Goal: Task Accomplishment & Management: Use online tool/utility

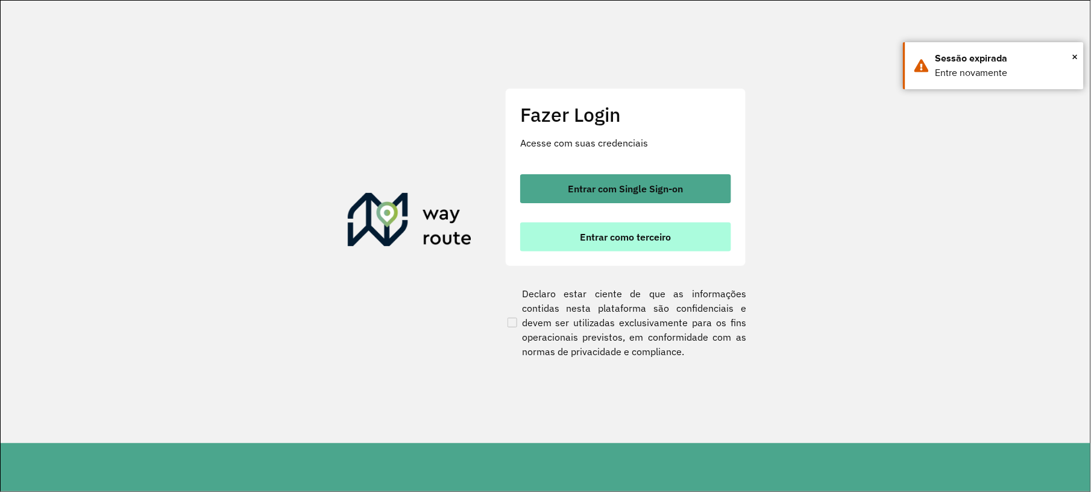
click at [602, 239] on span "Entrar como terceiro" at bounding box center [625, 237] width 91 height 10
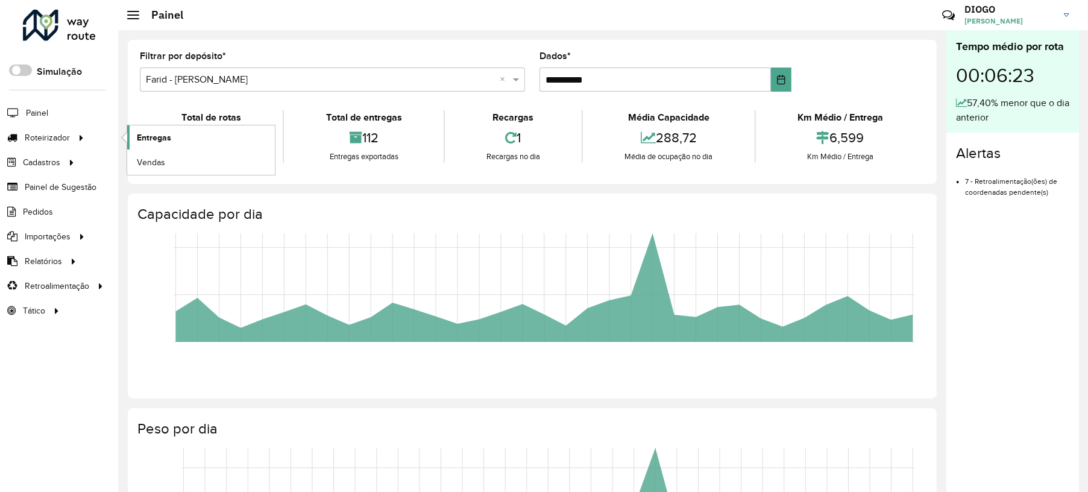
click at [162, 140] on span "Entregas" at bounding box center [154, 137] width 34 height 13
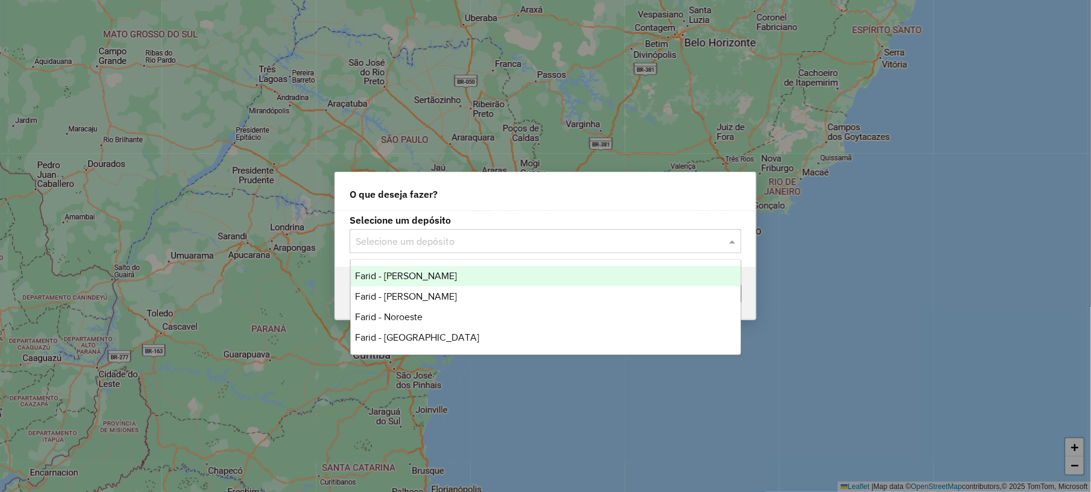
click at [437, 248] on div "Selecione um depósito" at bounding box center [546, 241] width 392 height 24
click at [417, 283] on div "Farid - [PERSON_NAME]" at bounding box center [546, 276] width 390 height 20
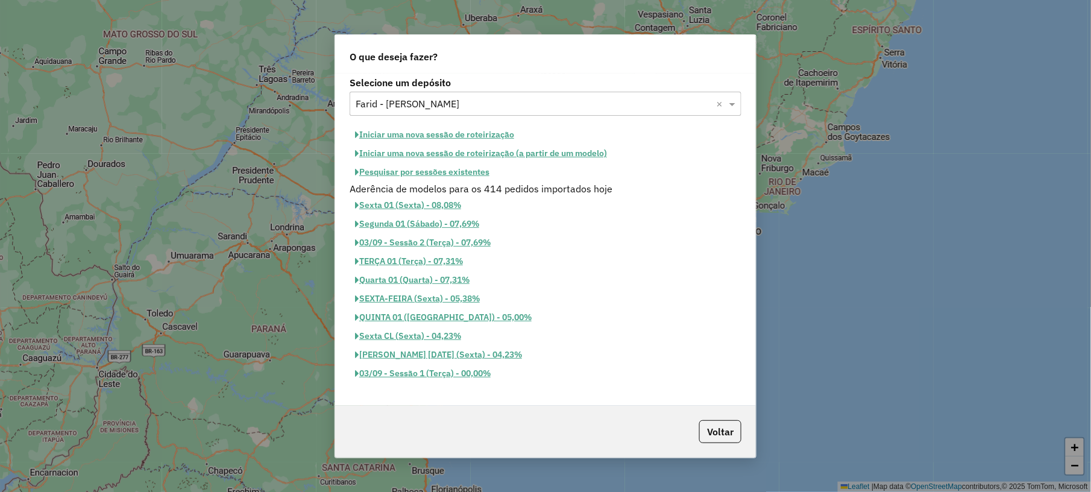
click at [410, 169] on button "Pesquisar por sessões existentes" at bounding box center [422, 172] width 145 height 19
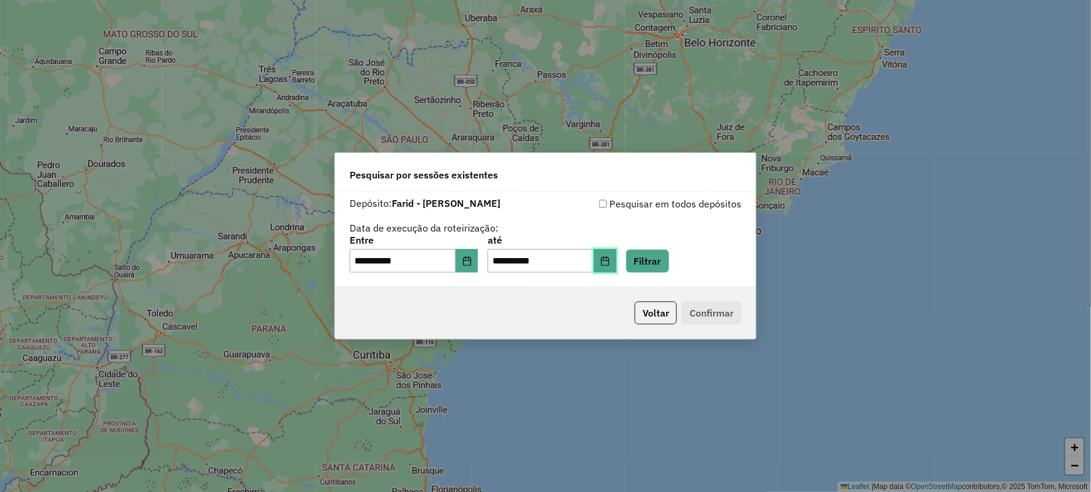
click at [617, 252] on button "Choose Date" at bounding box center [605, 261] width 23 height 24
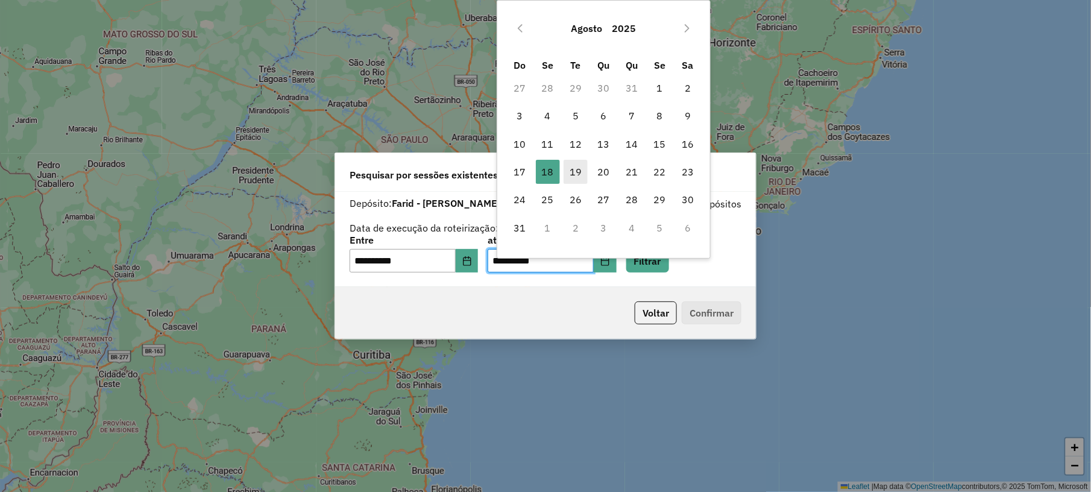
click at [569, 174] on span "19" at bounding box center [576, 172] width 24 height 24
type input "**********"
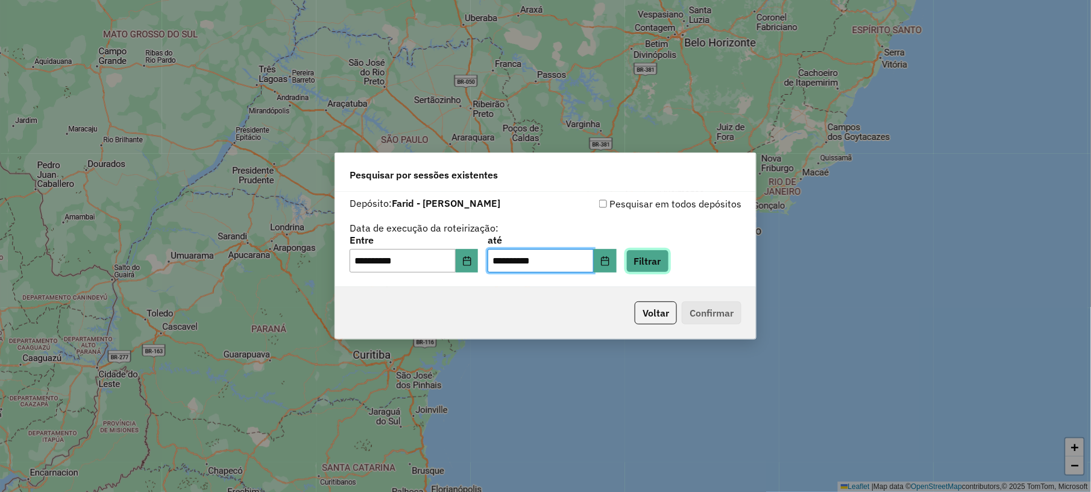
click at [664, 257] on button "Filtrar" at bounding box center [647, 261] width 43 height 23
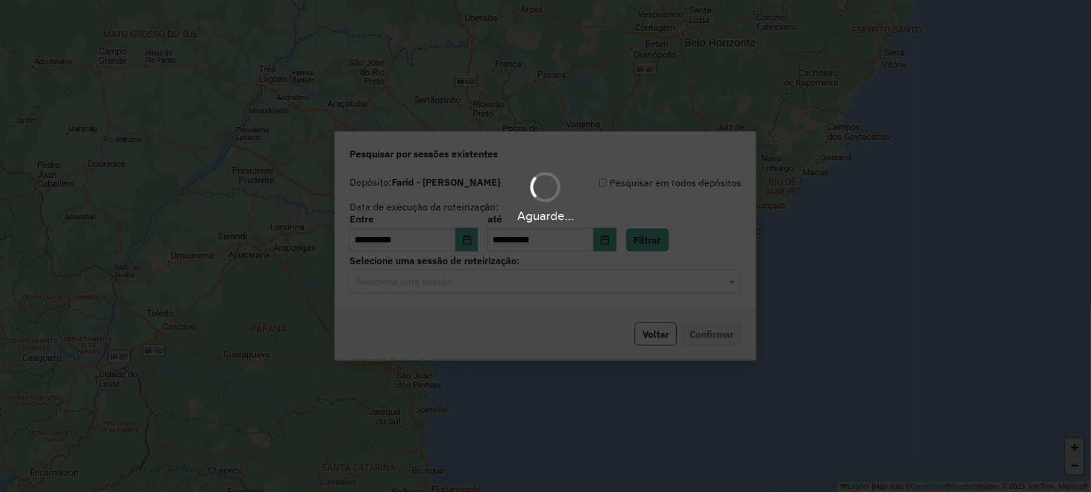
click at [512, 285] on div "Aguarde..." at bounding box center [545, 246] width 1091 height 492
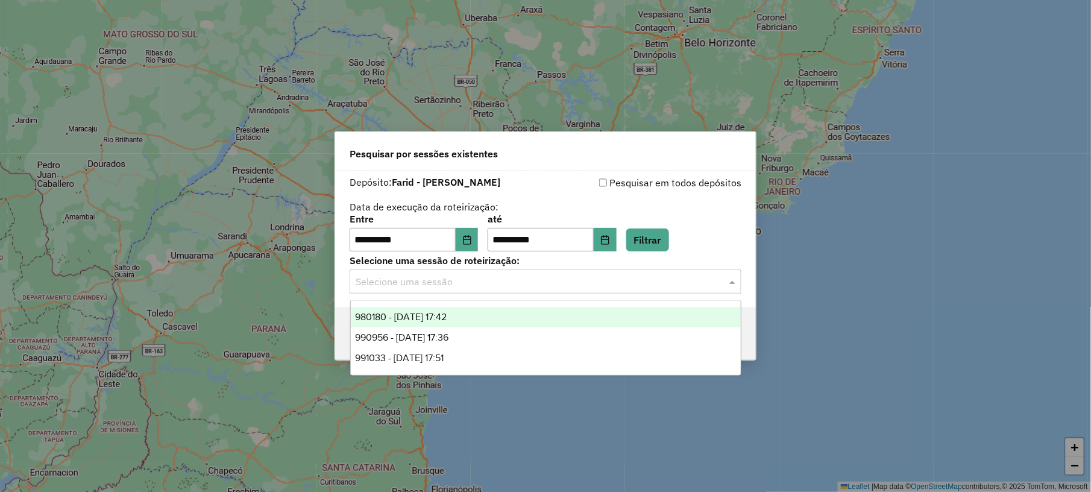
click at [487, 285] on input "text" at bounding box center [534, 282] width 356 height 14
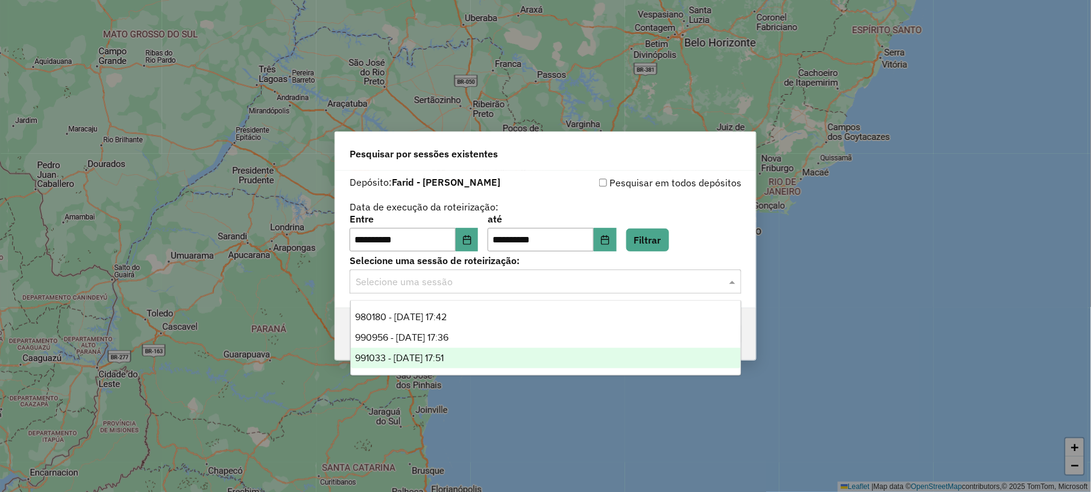
click at [437, 357] on span "991033 - 19/08/2025 17:51" at bounding box center [400, 358] width 89 height 10
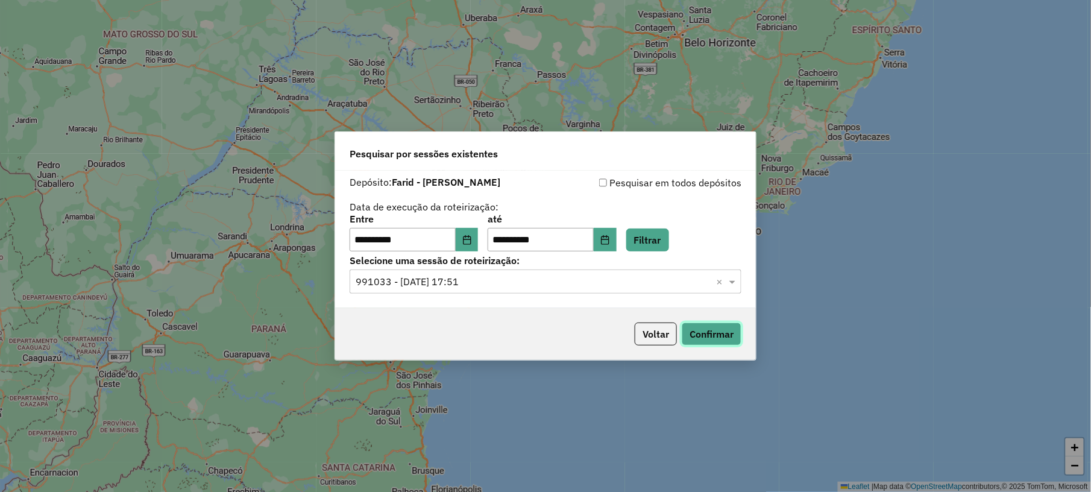
click at [723, 329] on button "Confirmar" at bounding box center [712, 333] width 60 height 23
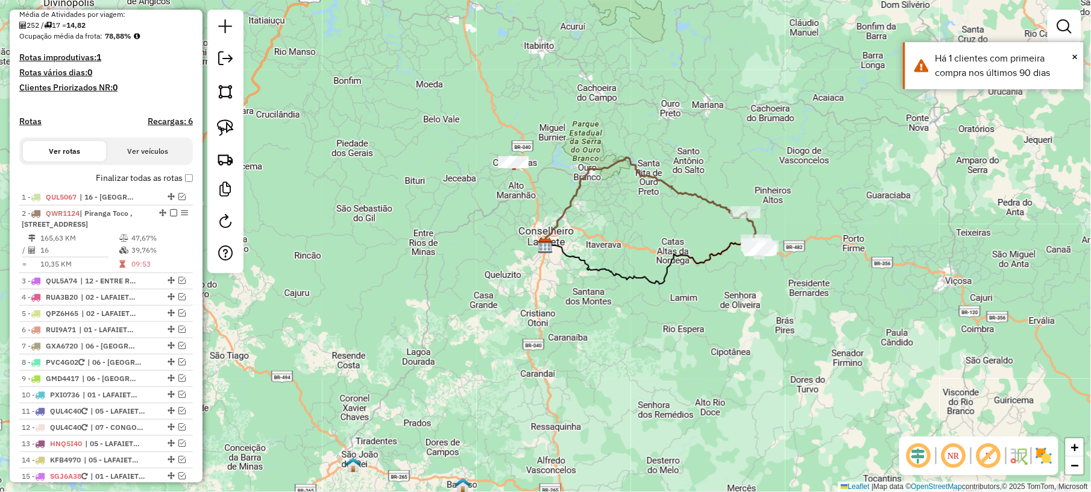
scroll to position [321, 0]
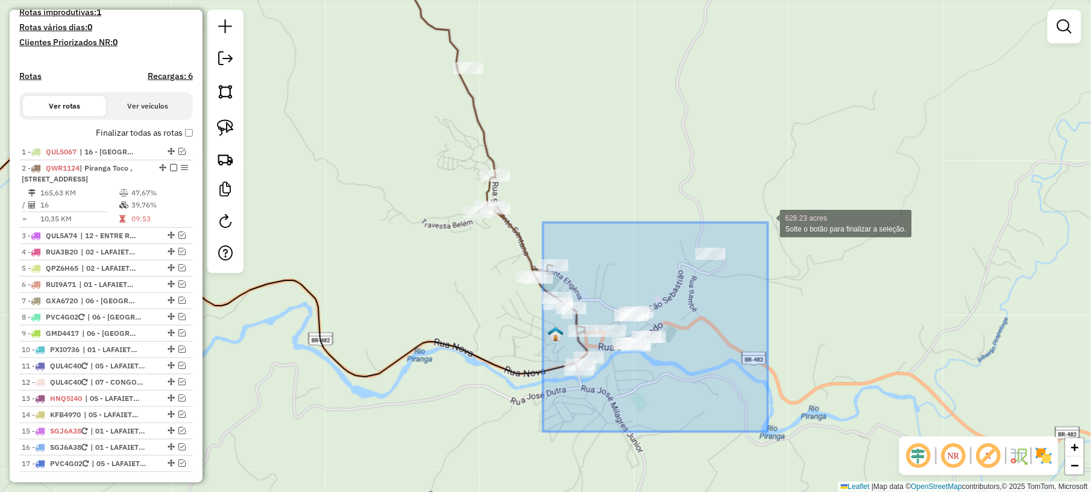
drag, startPoint x: 543, startPoint y: 432, endPoint x: 772, endPoint y: 210, distance: 318.4
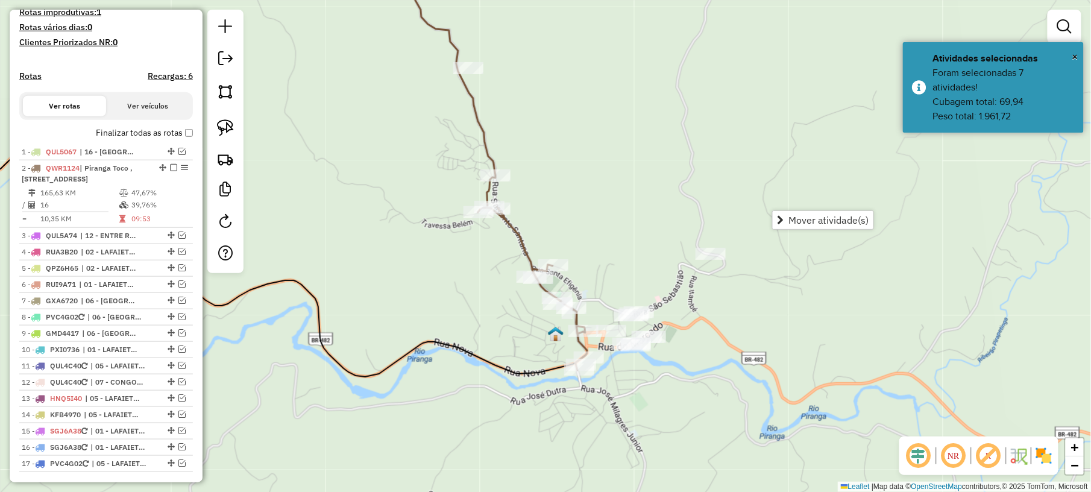
click at [615, 148] on div "Janela de atendimento Grade de atendimento Capacidade Transportadoras Veículos …" at bounding box center [545, 246] width 1091 height 492
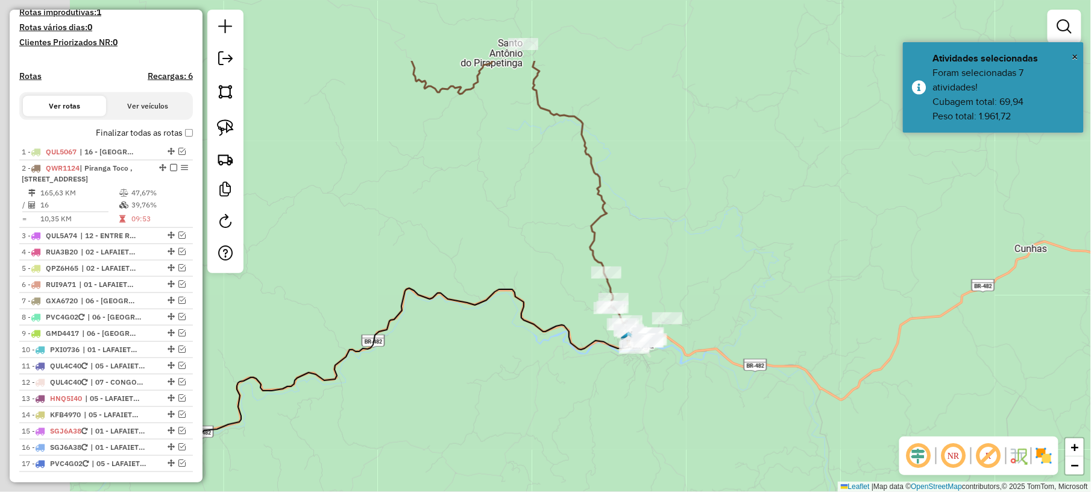
drag, startPoint x: 359, startPoint y: 130, endPoint x: 635, endPoint y: 280, distance: 313.4
click at [591, 263] on div "Janela de atendimento Grade de atendimento Capacidade Transportadoras Veículos …" at bounding box center [545, 246] width 1091 height 492
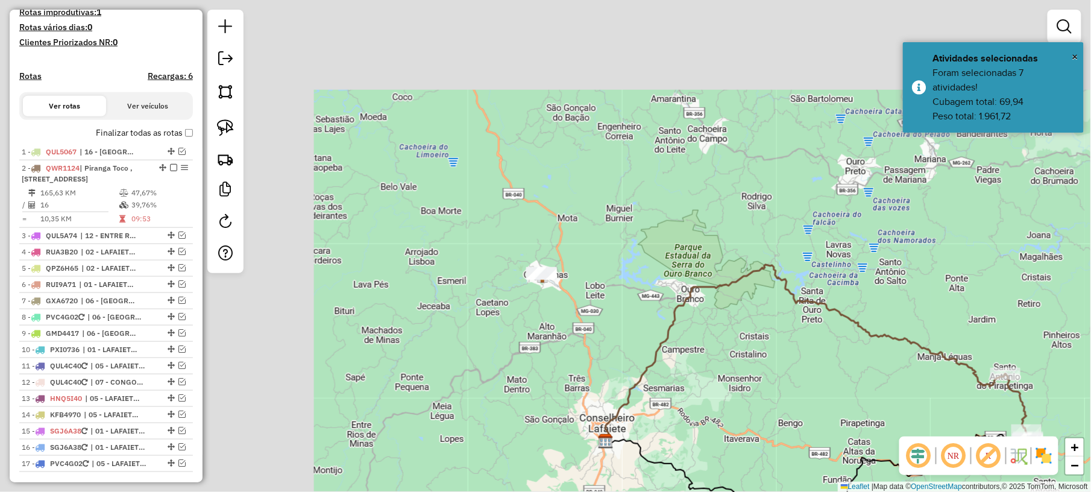
drag, startPoint x: 475, startPoint y: 218, endPoint x: 803, endPoint y: 335, distance: 348.9
click at [803, 335] on div "Janela de atendimento Grade de atendimento Capacidade Transportadoras Veículos …" at bounding box center [545, 246] width 1091 height 492
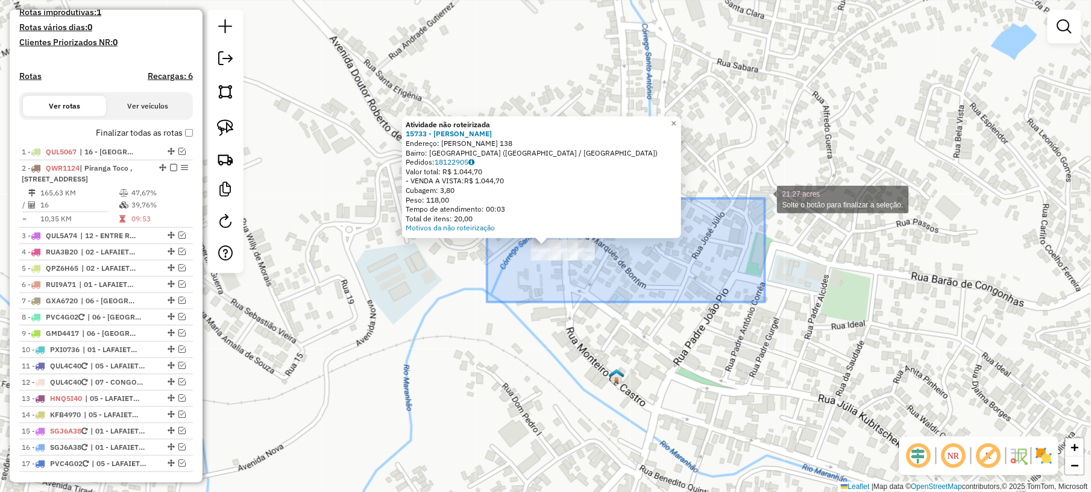
drag, startPoint x: 487, startPoint y: 302, endPoint x: 815, endPoint y: 172, distance: 352.8
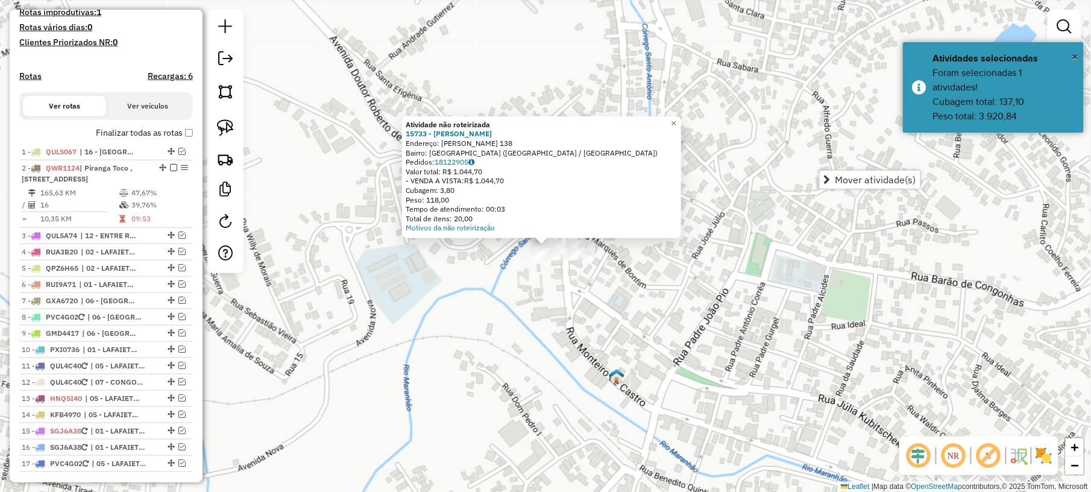
click at [575, 326] on div "Atividade não roteirizada 15733 - LEANDRO RIBEIRO Endereço: JOAQUIM FREDERICO R…" at bounding box center [545, 246] width 1091 height 492
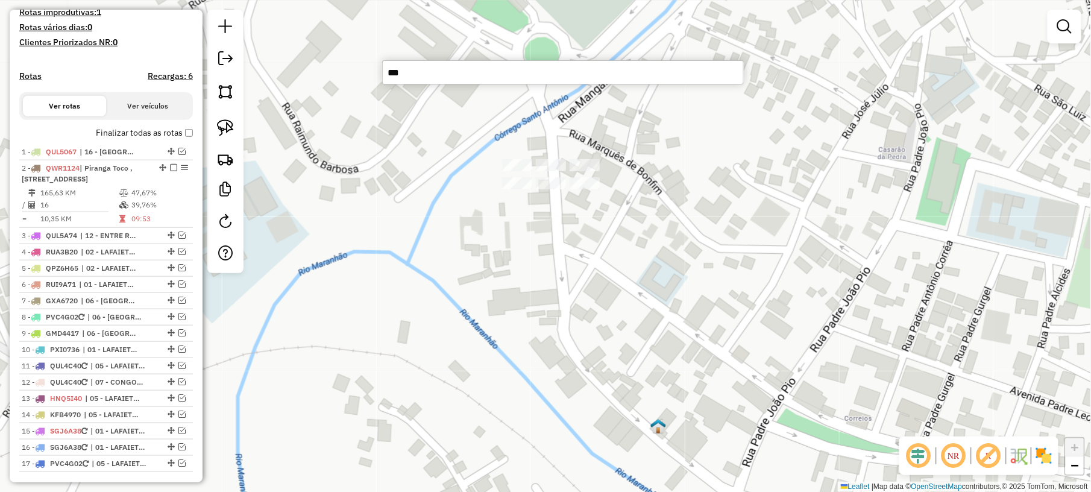
type input "****"
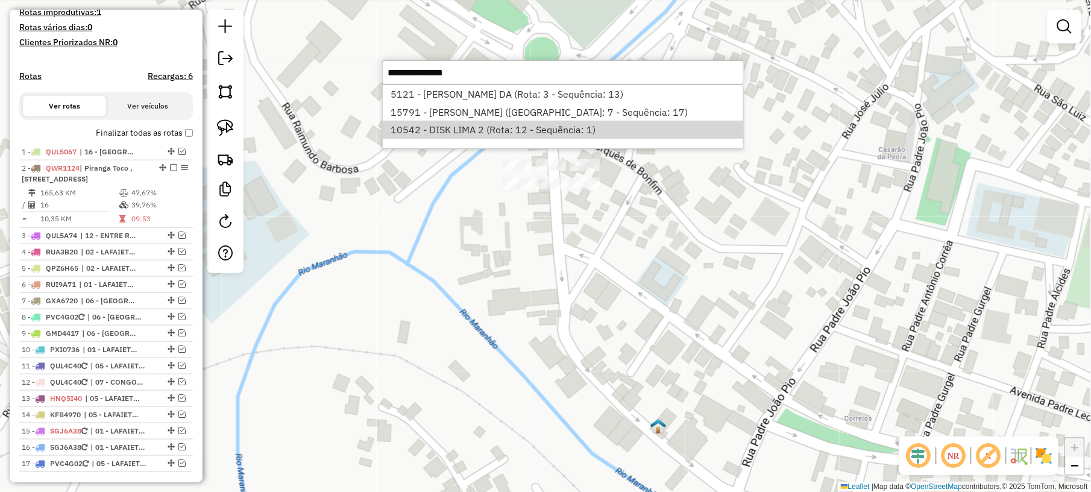
select select "**********"
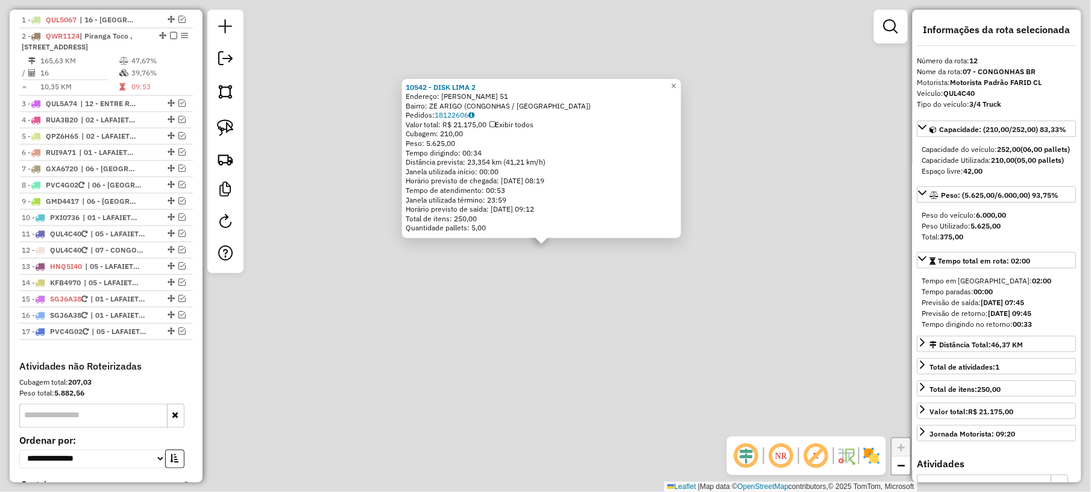
scroll to position [563, 0]
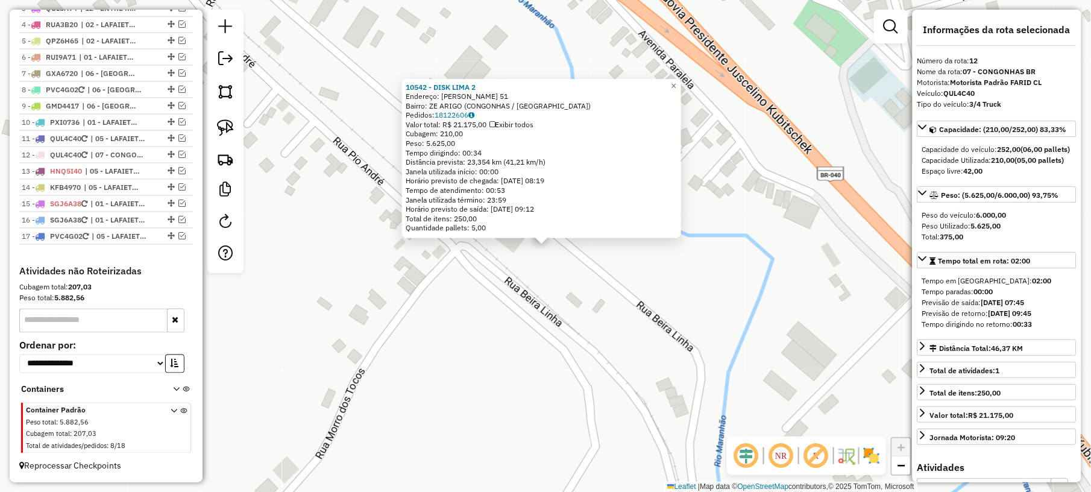
click at [502, 345] on div "10542 - DISK LIMA 2 Endereço: MARIA ANDRE 51 Bairro: ZE ARIGO (CONGONHAS / MG) …" at bounding box center [545, 246] width 1091 height 492
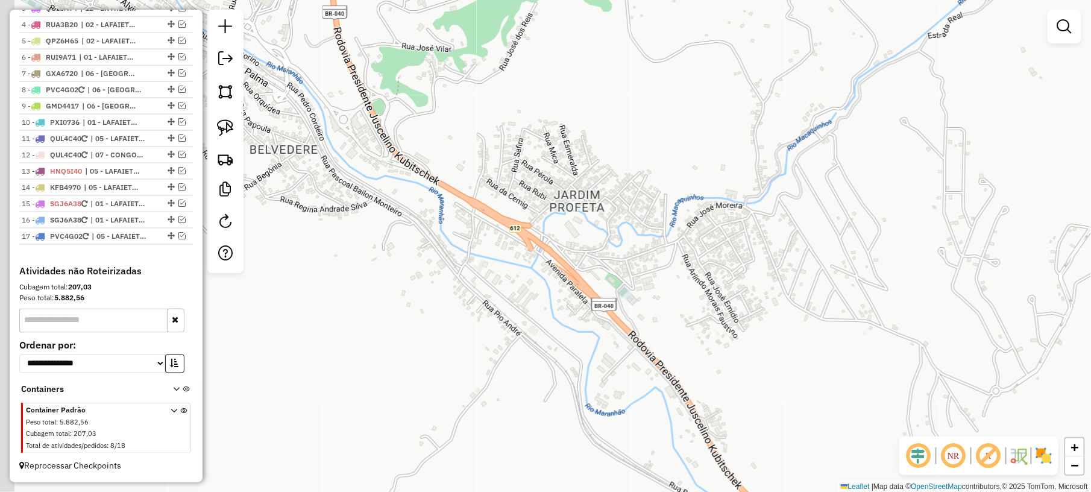
drag, startPoint x: 456, startPoint y: 250, endPoint x: 632, endPoint y: 317, distance: 189.1
click at [614, 312] on div "Janela de atendimento Grade de atendimento Capacidade Transportadoras Veículos …" at bounding box center [545, 246] width 1091 height 492
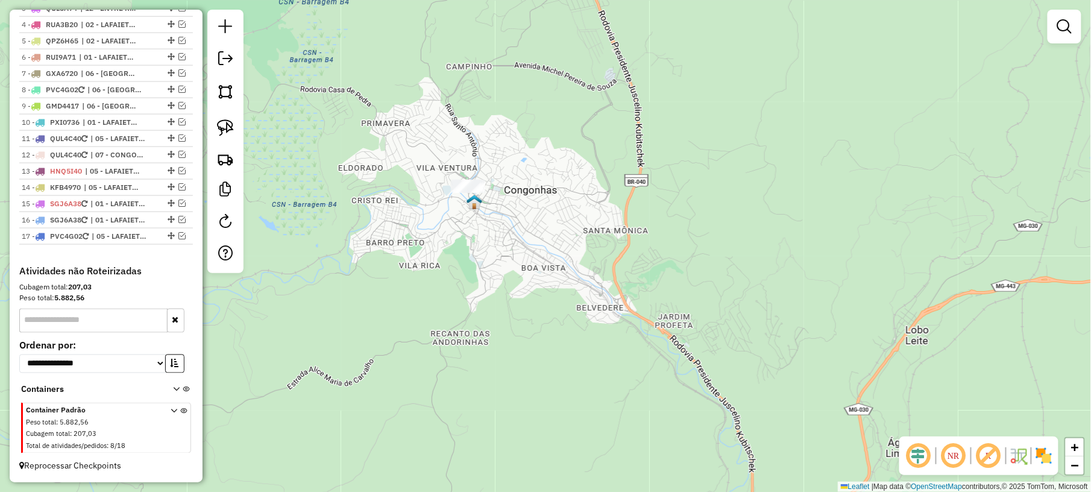
drag, startPoint x: 495, startPoint y: 237, endPoint x: 548, endPoint y: 276, distance: 65.1
click at [548, 276] on div "Janela de atendimento Grade de atendimento Capacidade Transportadoras Veículos …" at bounding box center [545, 246] width 1091 height 492
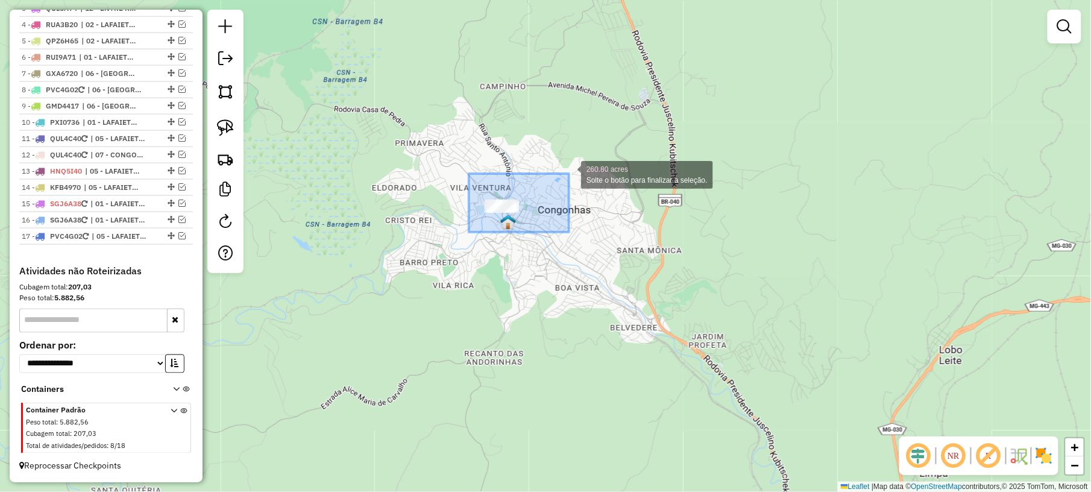
drag, startPoint x: 476, startPoint y: 229, endPoint x: 570, endPoint y: 172, distance: 109.8
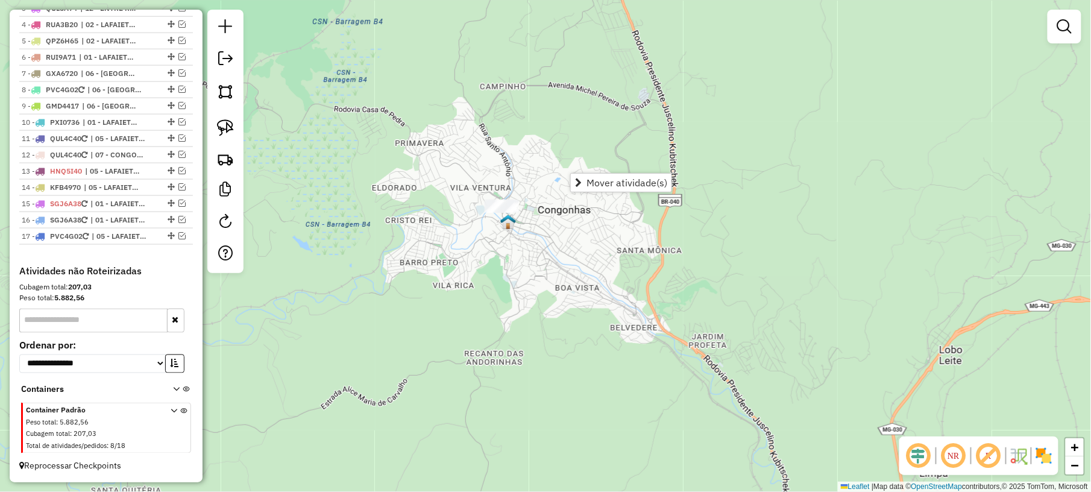
click at [447, 250] on div "Janela de atendimento Grade de atendimento Capacidade Transportadoras Veículos …" at bounding box center [545, 246] width 1091 height 492
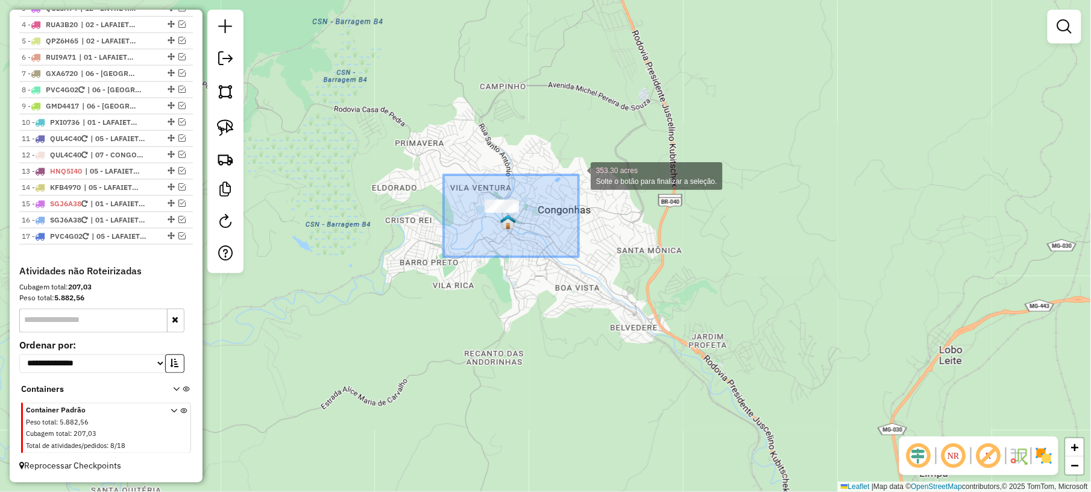
drag, startPoint x: 444, startPoint y: 257, endPoint x: 597, endPoint y: 148, distance: 188.0
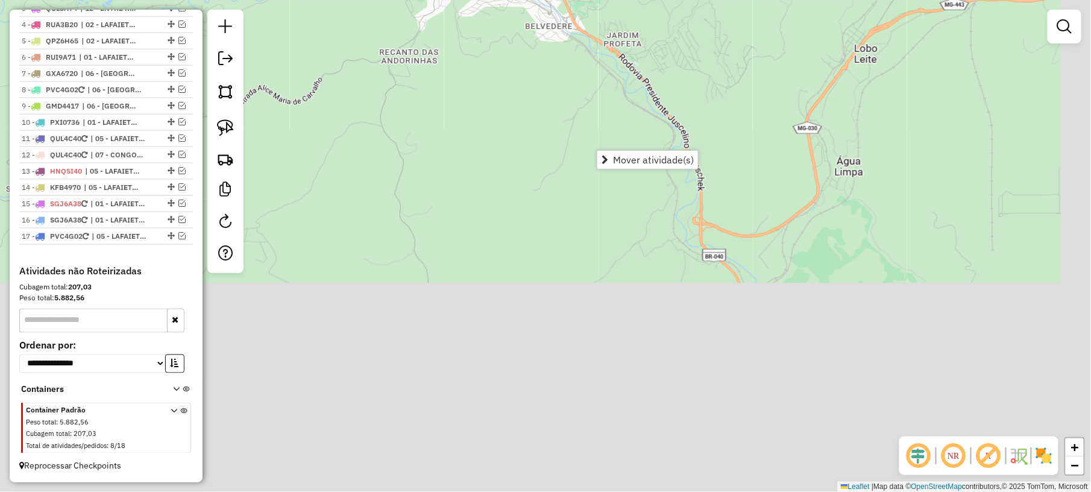
drag, startPoint x: 688, startPoint y: 372, endPoint x: 551, endPoint y: -23, distance: 417.8
click at [551, 0] on html "Aguarde... Pop-up bloqueado! Seu navegador bloqueou automáticamente a abertura …" at bounding box center [545, 246] width 1091 height 492
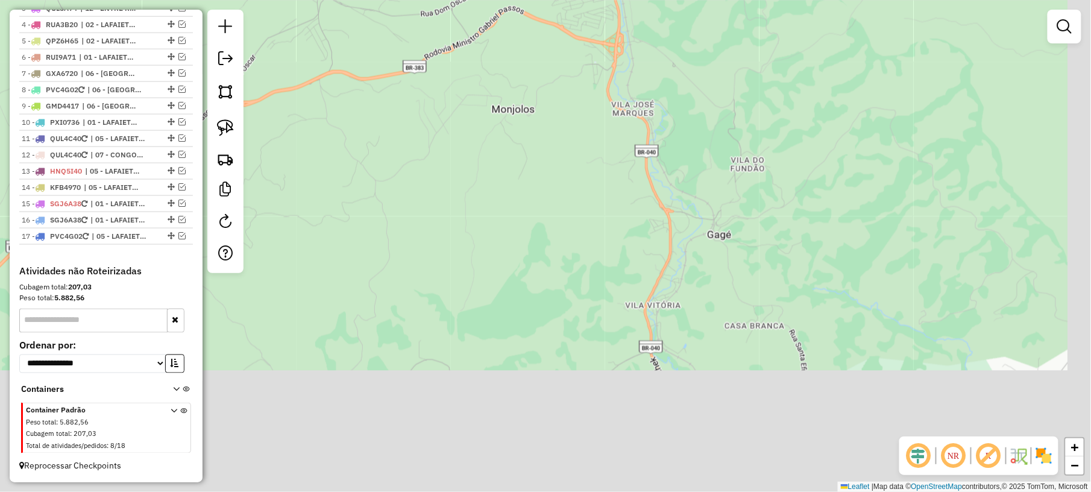
drag, startPoint x: 630, startPoint y: 326, endPoint x: 529, endPoint y: 24, distance: 318.3
click at [529, 24] on div "Janela de atendimento Grade de atendimento Capacidade Transportadoras Veículos …" at bounding box center [545, 246] width 1091 height 492
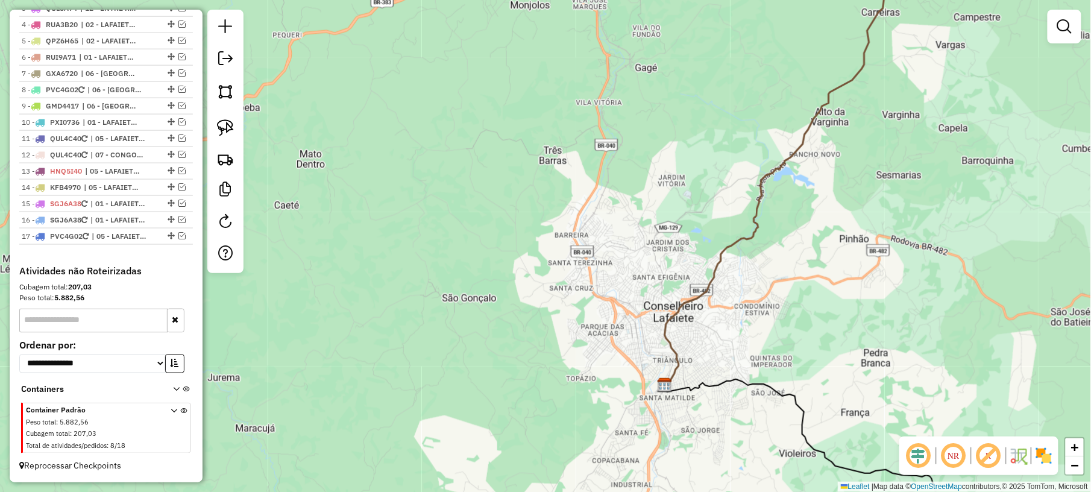
drag, startPoint x: 659, startPoint y: 324, endPoint x: 678, endPoint y: 270, distance: 57.2
click at [678, 270] on div "Janela de atendimento Grade de atendimento Capacidade Transportadoras Veículos …" at bounding box center [545, 246] width 1091 height 492
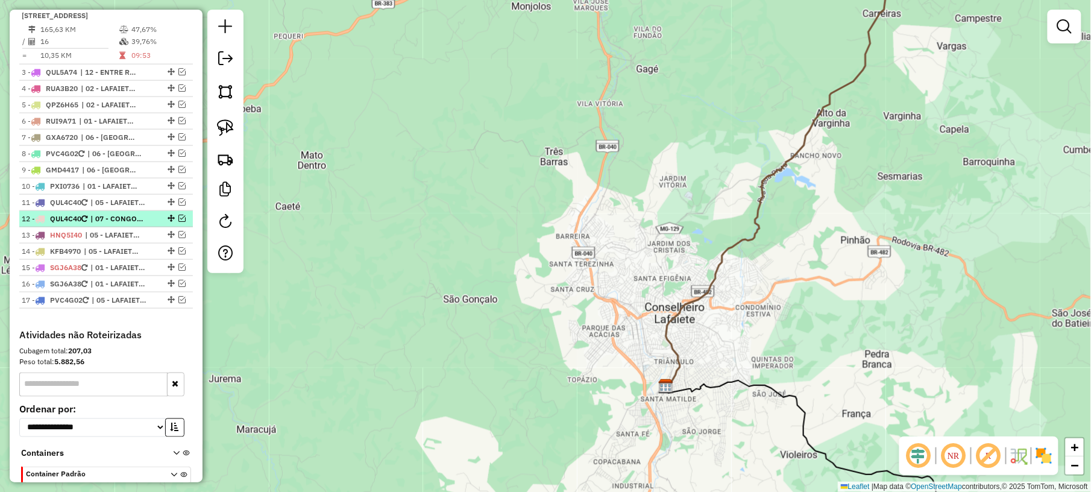
scroll to position [403, 0]
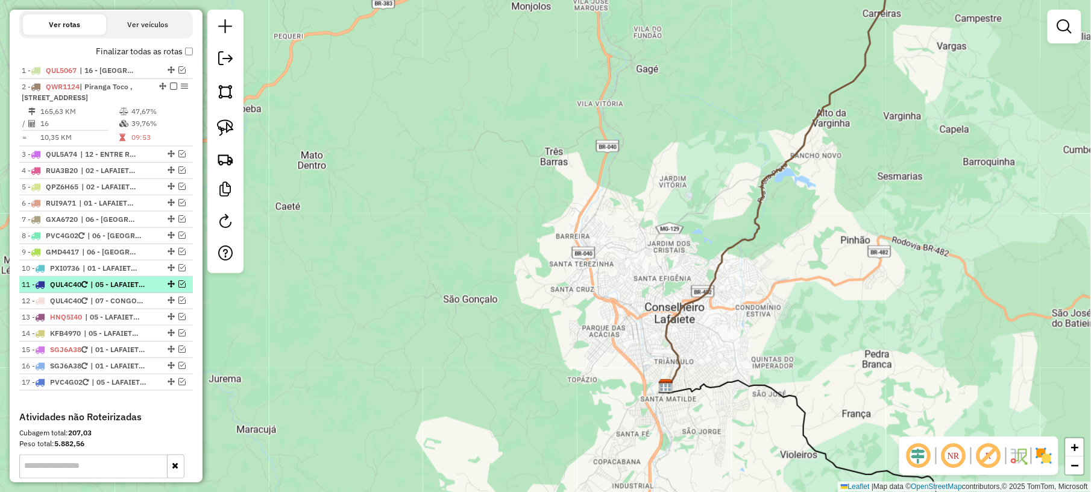
click at [134, 290] on span "| 05 - LAFAIETE - MARECHAL" at bounding box center [117, 284] width 55 height 11
select select "**********"
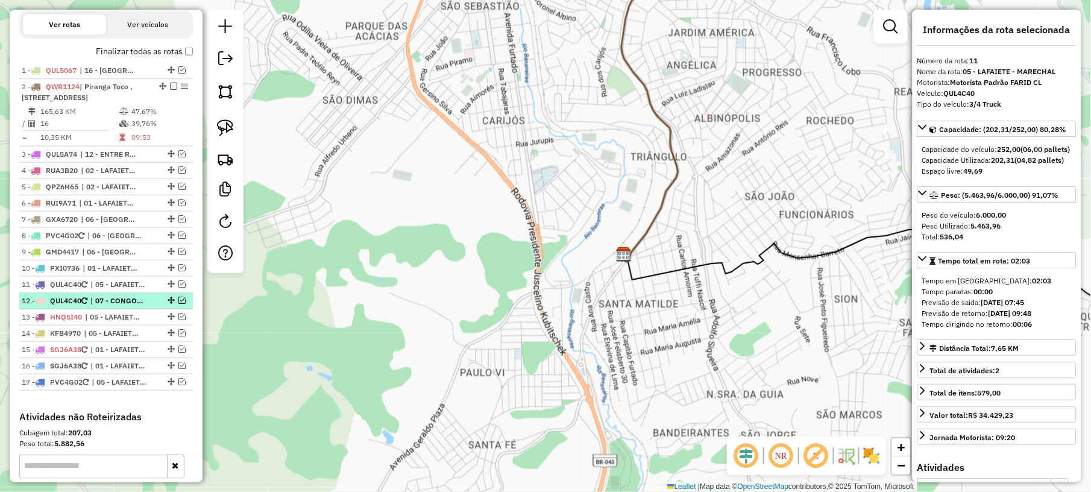
click at [121, 306] on span "| 07 - CONGONHAS BR" at bounding box center [117, 300] width 55 height 11
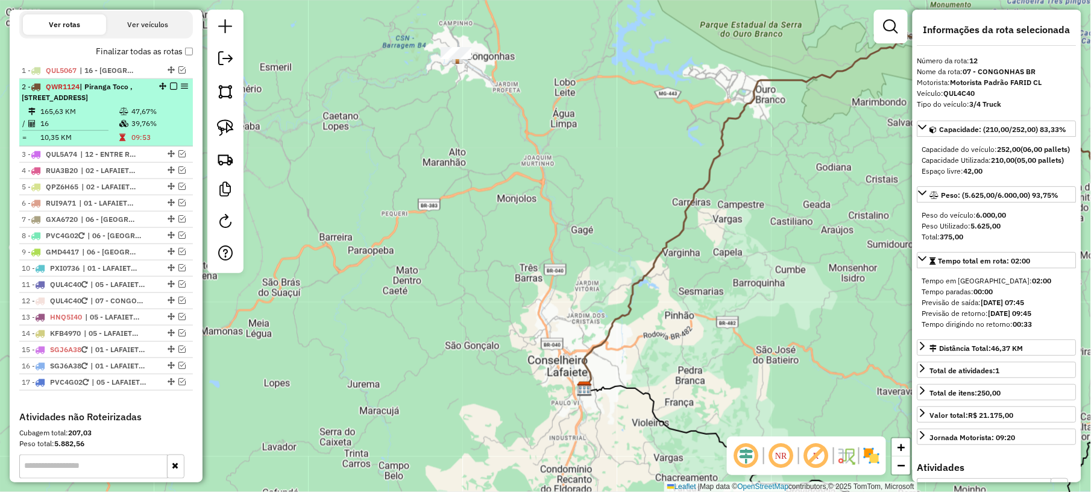
click at [114, 128] on td "16" at bounding box center [79, 124] width 79 height 12
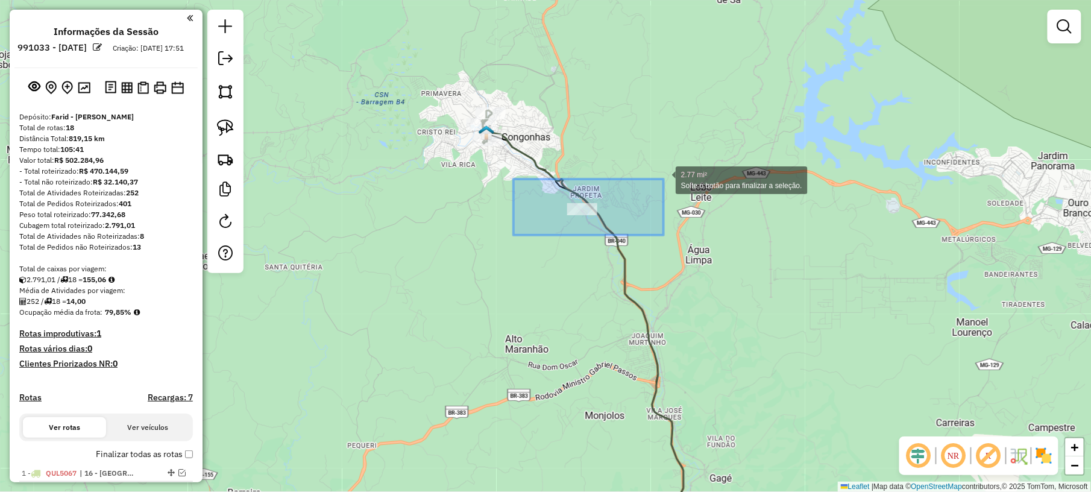
drag, startPoint x: 514, startPoint y: 235, endPoint x: 664, endPoint y: 179, distance: 160.2
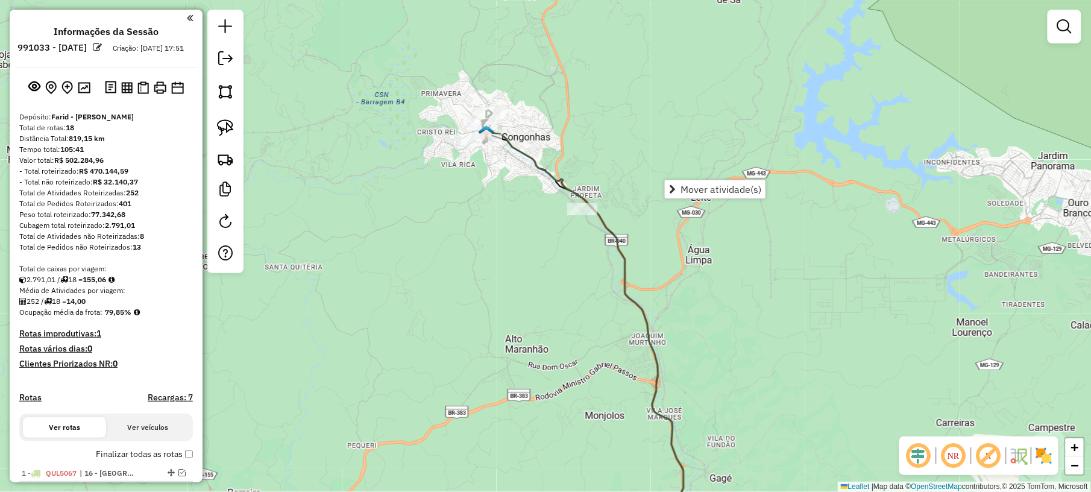
click at [490, 262] on div "Janela de atendimento Grade de atendimento Capacidade Transportadoras Veículos …" at bounding box center [545, 246] width 1091 height 492
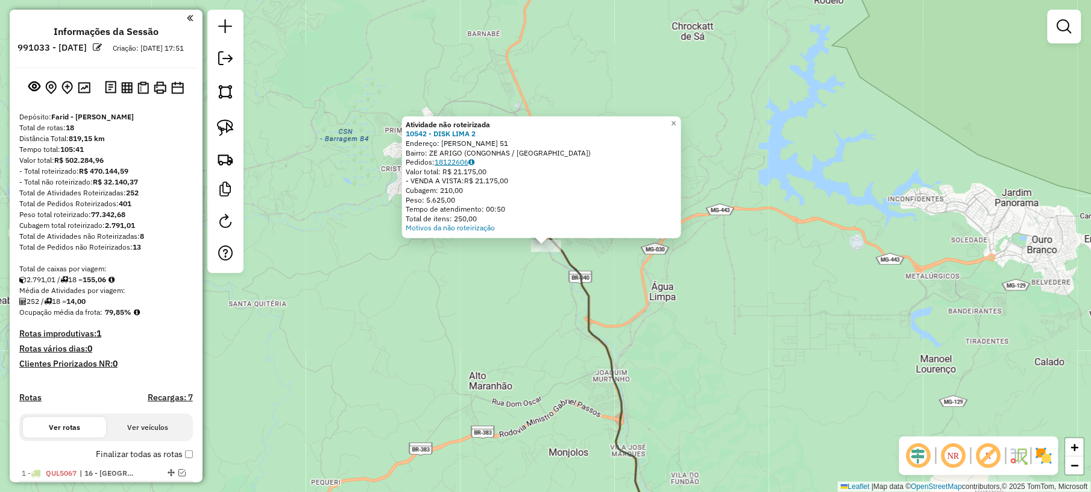
click at [459, 165] on link "18122606" at bounding box center [455, 161] width 40 height 9
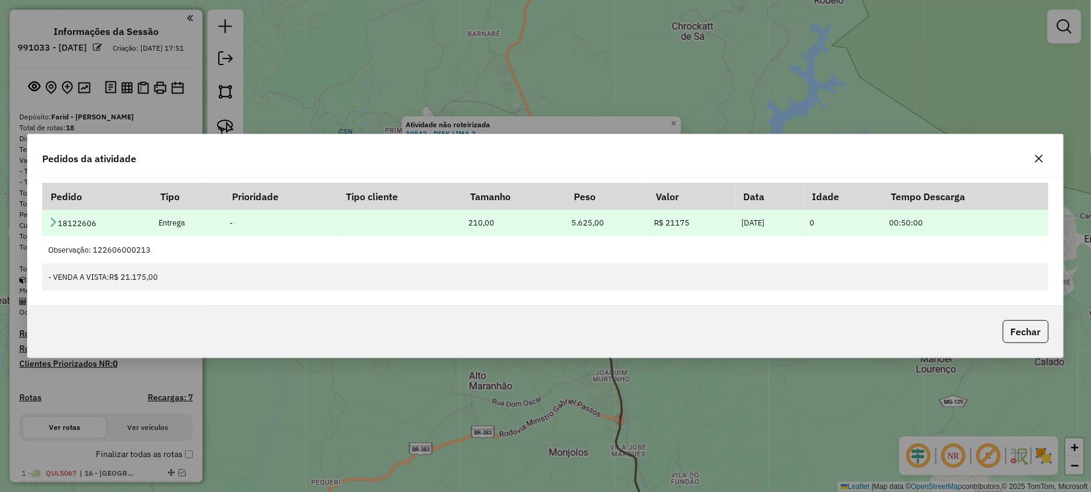
click at [52, 221] on icon at bounding box center [53, 222] width 10 height 10
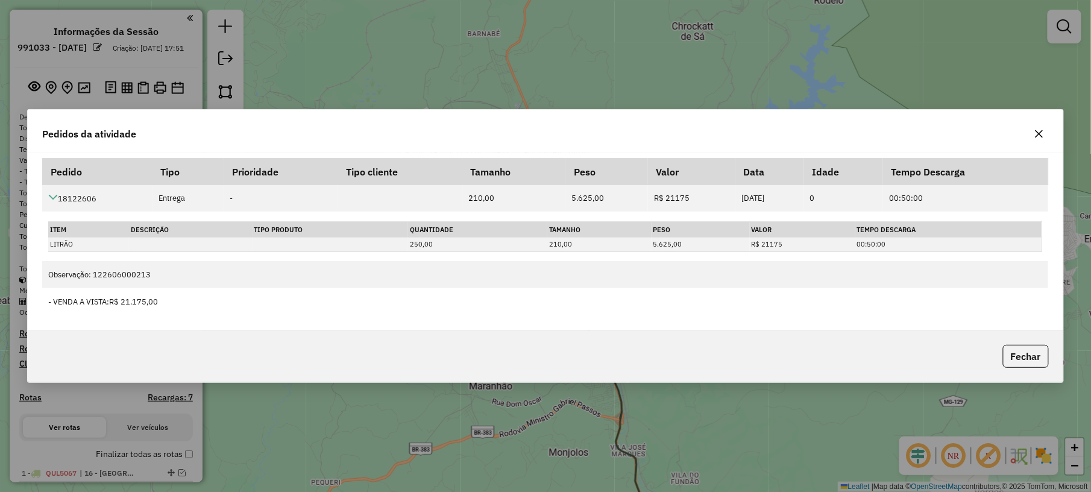
click at [1038, 135] on icon "button" at bounding box center [1039, 134] width 10 height 10
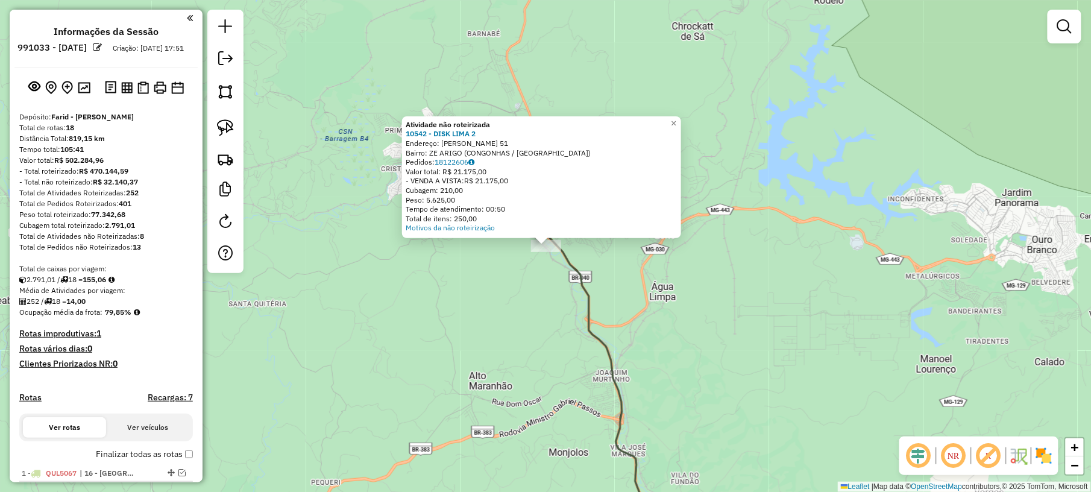
click at [447, 317] on div "Atividade não roteirizada 10542 - DISK LIMA 2 Endereço: MARIA ANDRE 51 Bairro: …" at bounding box center [545, 246] width 1091 height 492
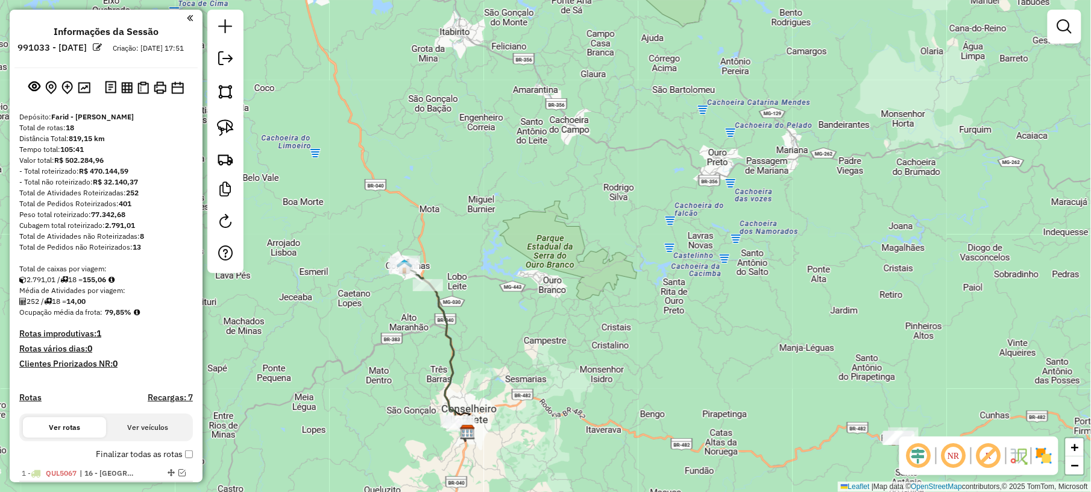
drag, startPoint x: 570, startPoint y: 387, endPoint x: 561, endPoint y: 270, distance: 117.3
click at [561, 271] on div "Janela de atendimento Grade de atendimento Capacidade Transportadoras Veículos …" at bounding box center [545, 246] width 1091 height 492
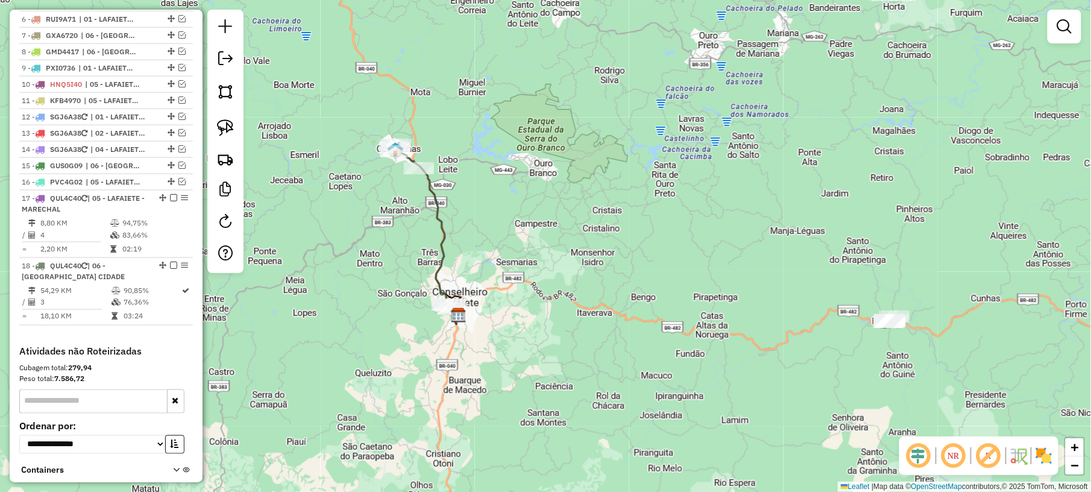
scroll to position [630, 0]
